Goal: Task Accomplishment & Management: Manage account settings

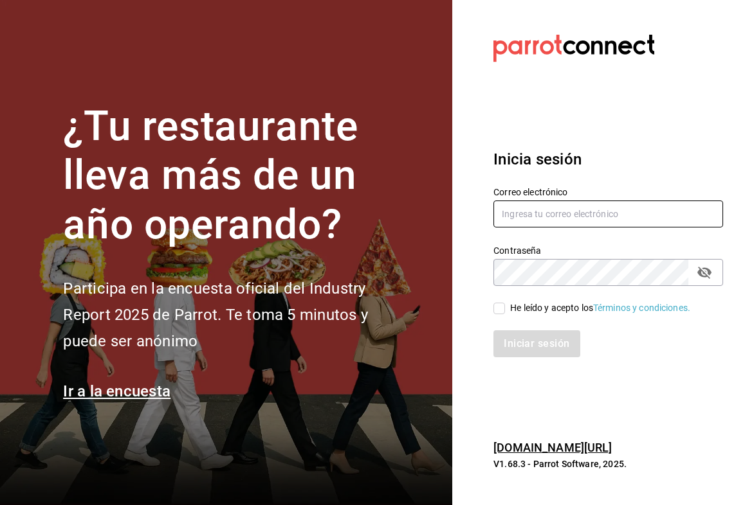
type input "[PERSON_NAME][EMAIL_ADDRESS][PERSON_NAME][DOMAIN_NAME]"
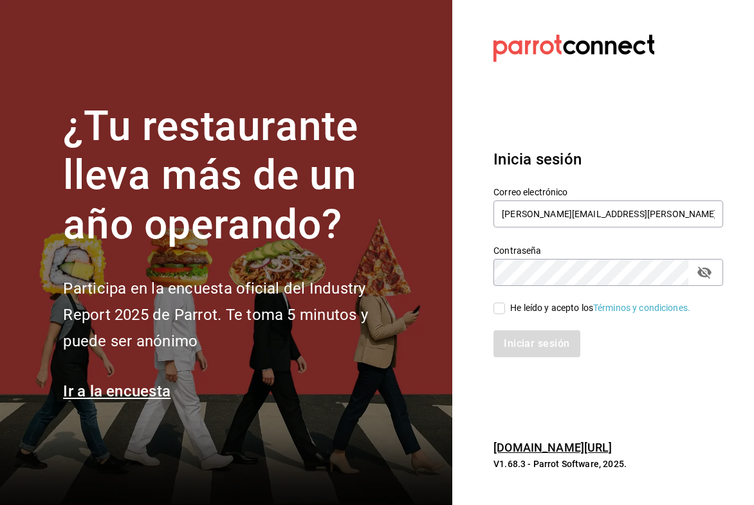
click at [499, 307] on input "He leído y acepto los Términos y condiciones." at bounding box center [499, 309] width 12 height 12
checkbox input "true"
click at [515, 338] on button "Iniciar sesión" at bounding box center [536, 344] width 87 height 27
